Goal: Use online tool/utility: Utilize a website feature to perform a specific function

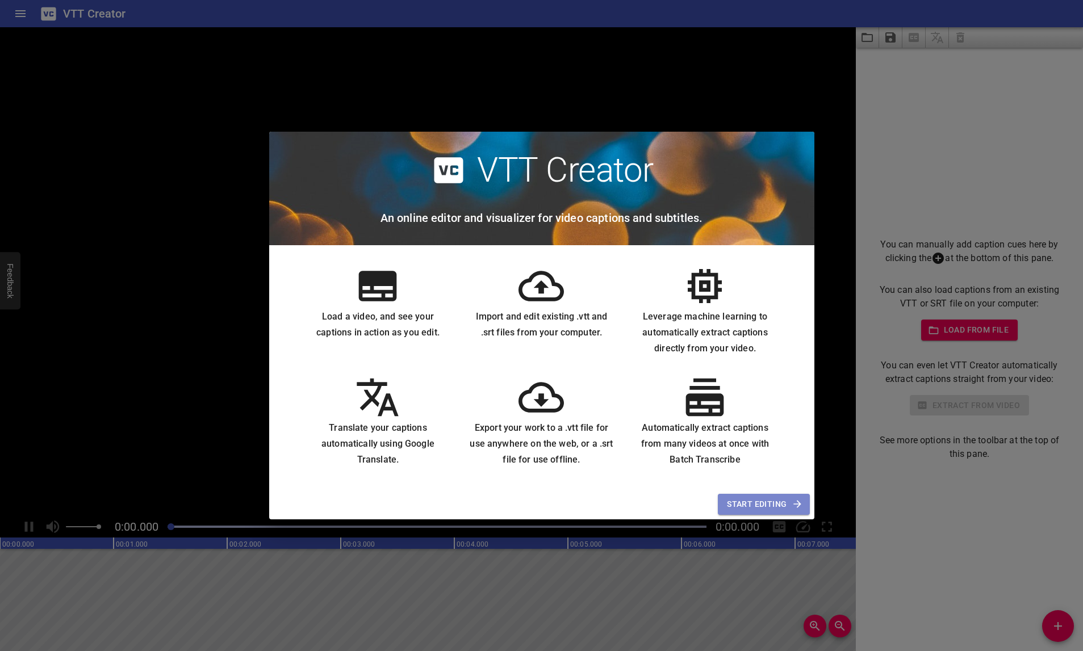
click at [761, 502] on span "Start Editing" at bounding box center [763, 504] width 73 height 14
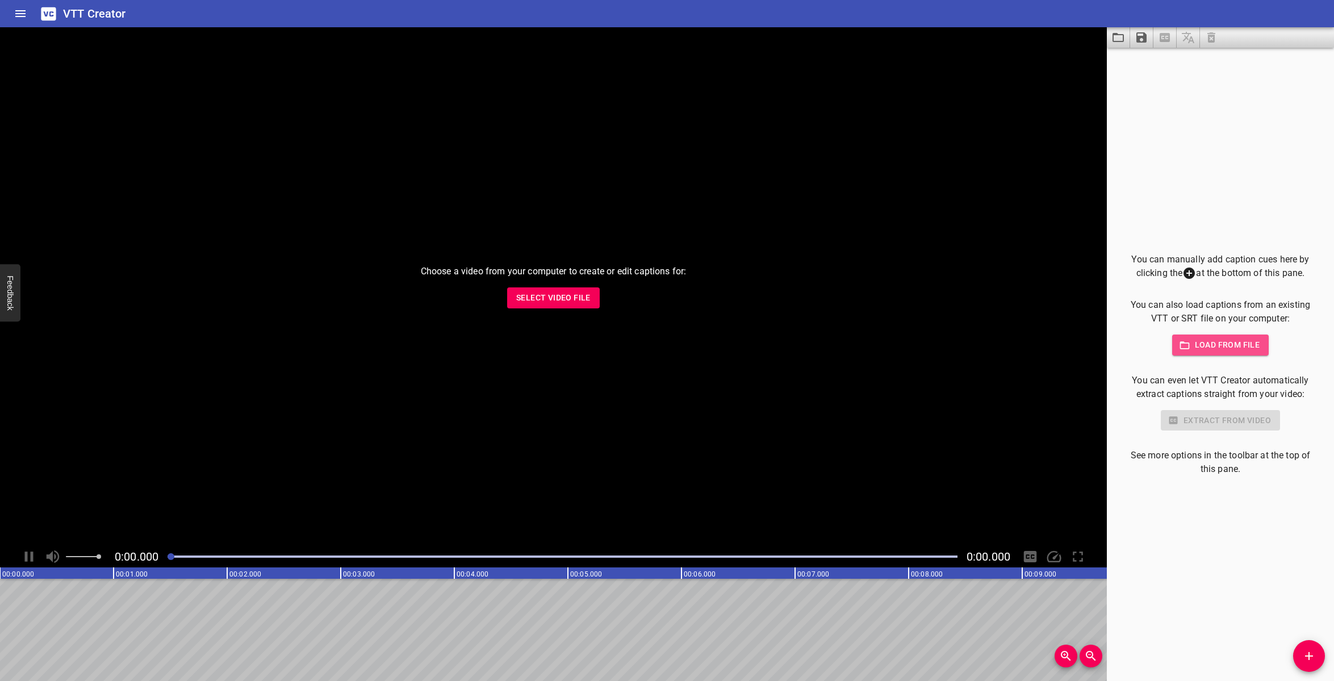
click at [1082, 343] on span "Load from file" at bounding box center [1220, 345] width 79 height 14
click at [1082, 342] on span "Load from file" at bounding box center [1220, 345] width 79 height 14
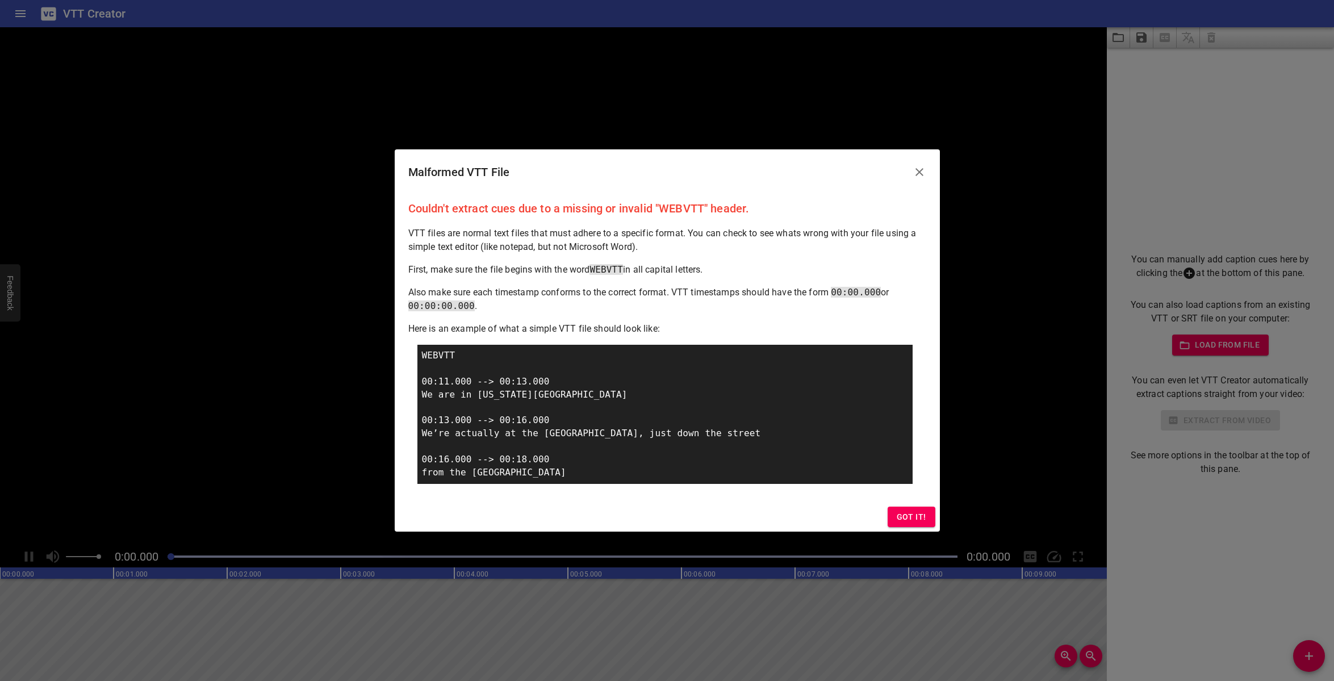
drag, startPoint x: 459, startPoint y: 353, endPoint x: 416, endPoint y: 352, distance: 43.2
click at [416, 351] on div "Couldn't extract cues due to a missing or invalid "WEBVTT" header. VTT files ar…" at bounding box center [667, 348] width 545 height 307
click at [917, 516] on span "Got it!" at bounding box center [911, 517] width 30 height 14
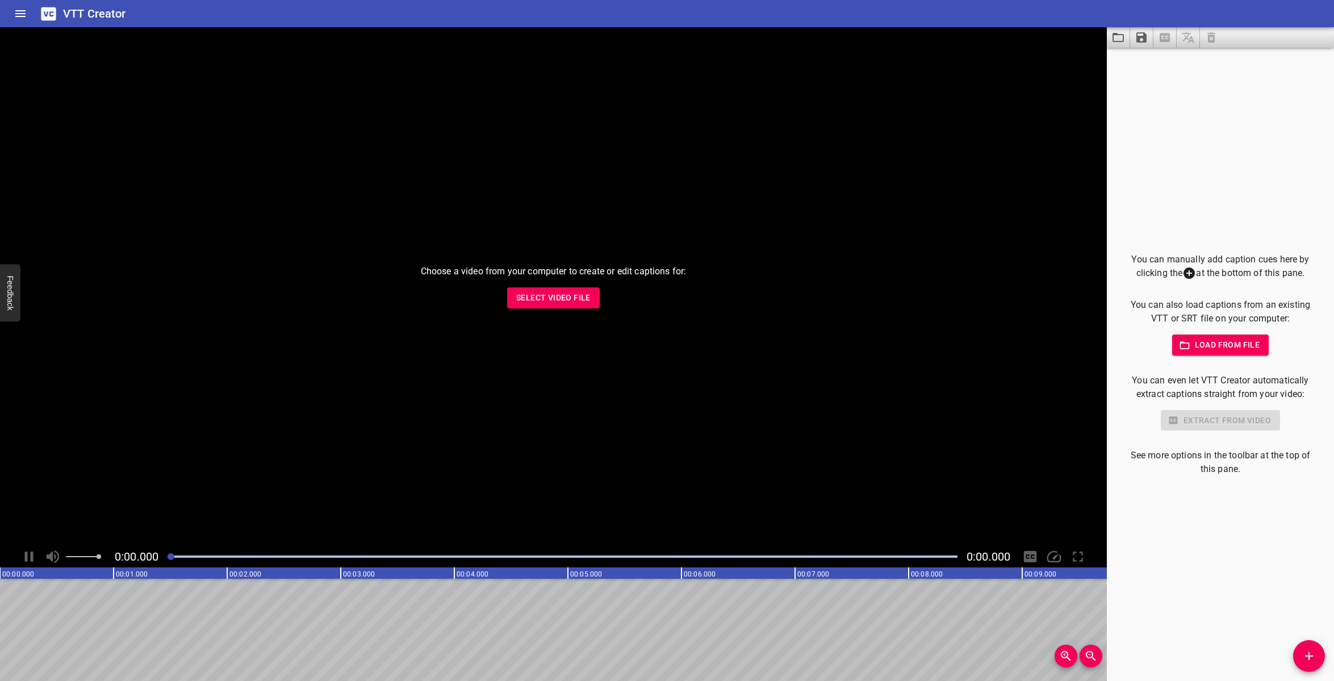
click at [1082, 355] on div "You can manually add caption cues here by clicking the at the bottom of this pa…" at bounding box center [1220, 365] width 191 height 224
click at [1082, 340] on span "Load from file" at bounding box center [1220, 345] width 79 height 14
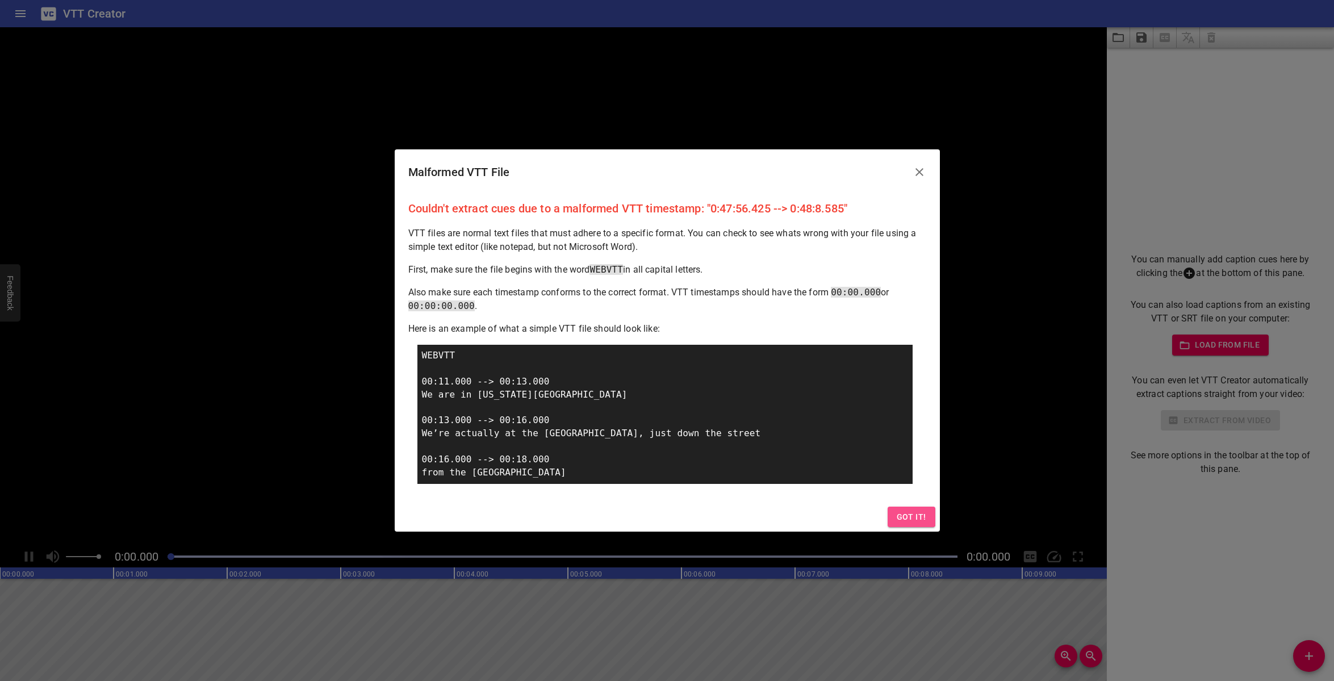
click at [901, 516] on span "Got it!" at bounding box center [911, 517] width 30 height 14
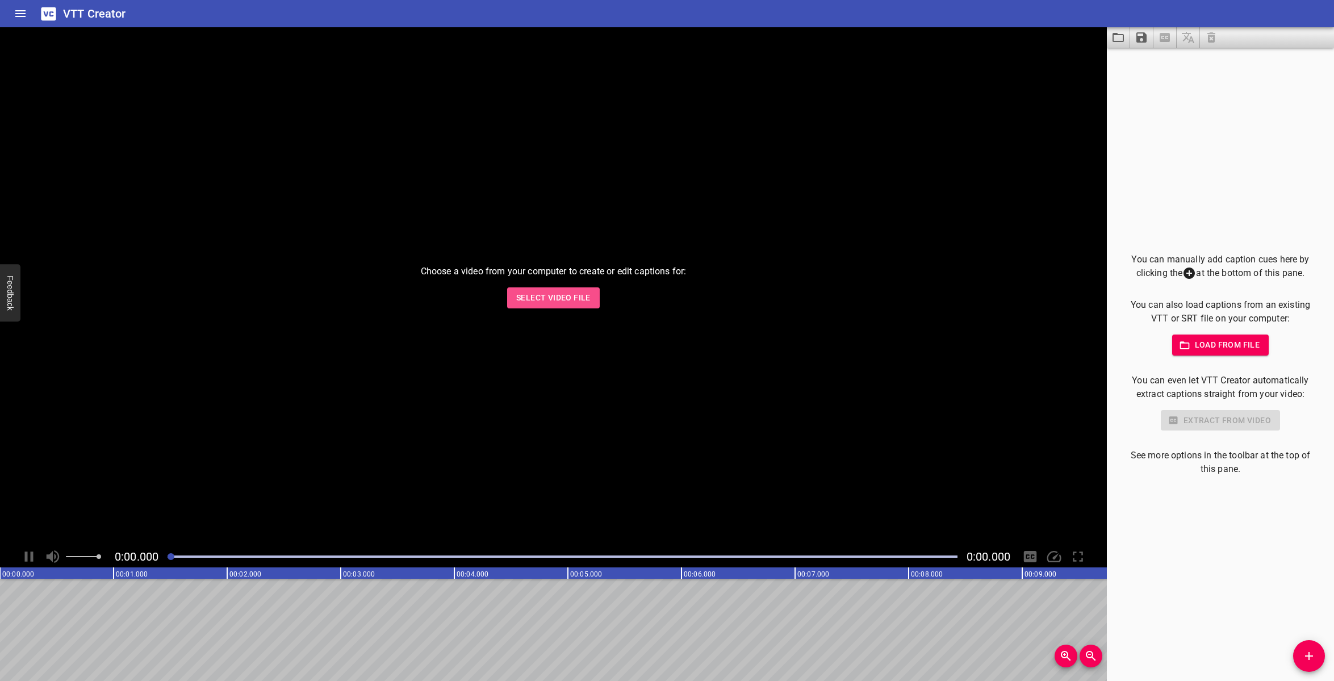
click at [567, 293] on span "Select Video File" at bounding box center [553, 298] width 74 height 14
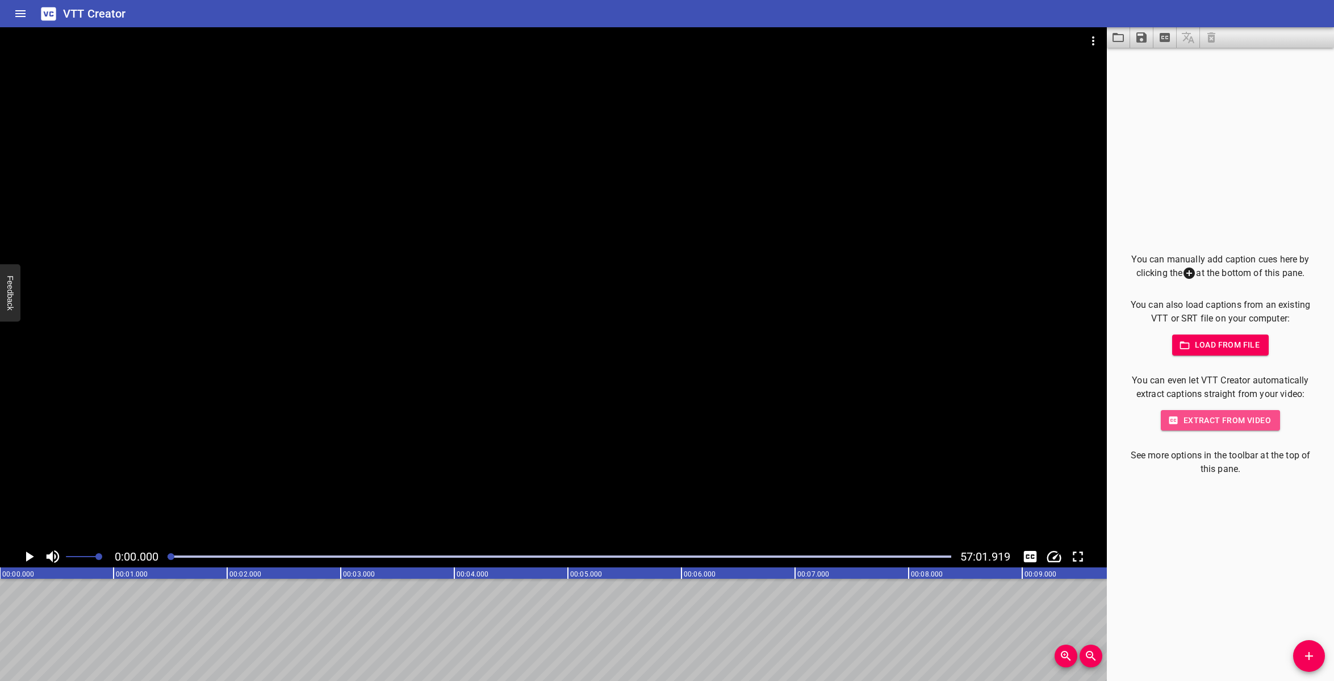
click at [1082, 420] on span "Extract from video" at bounding box center [1220, 420] width 101 height 14
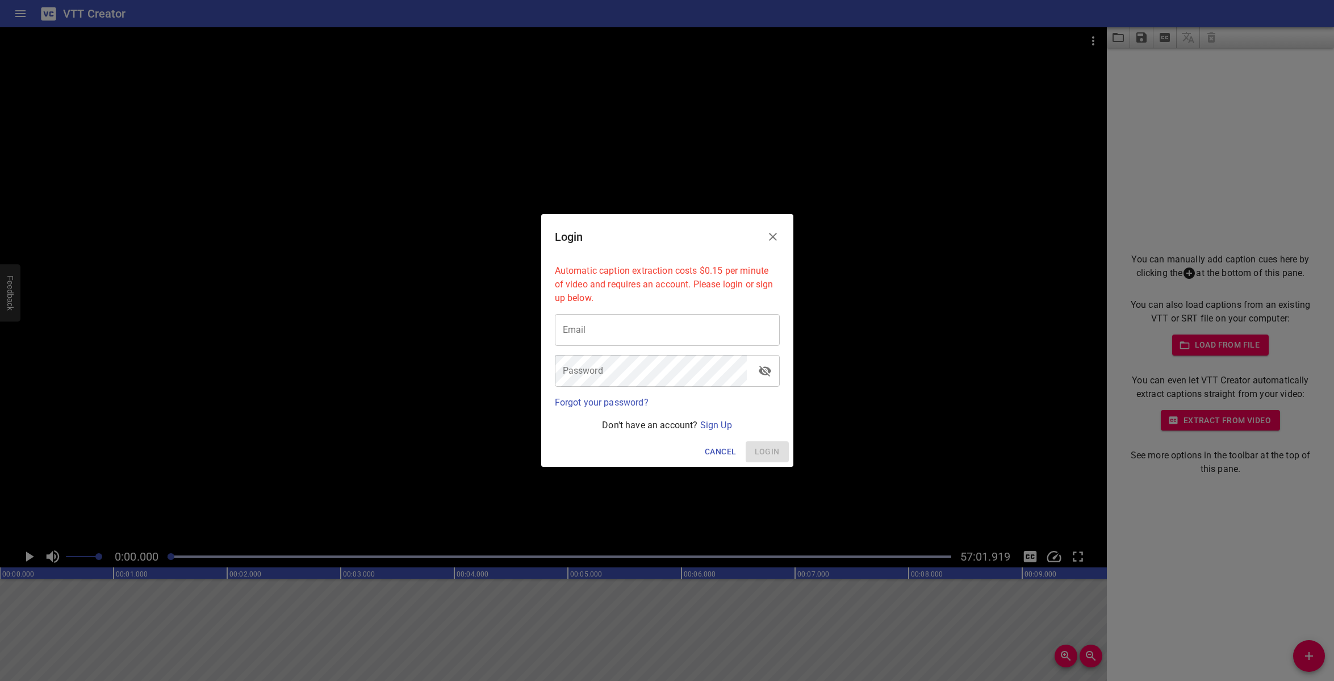
click at [718, 441] on div "Cancel Login" at bounding box center [667, 452] width 252 height 30
click at [722, 450] on span "Cancel" at bounding box center [720, 452] width 31 height 14
